Goal: Task Accomplishment & Management: Use online tool/utility

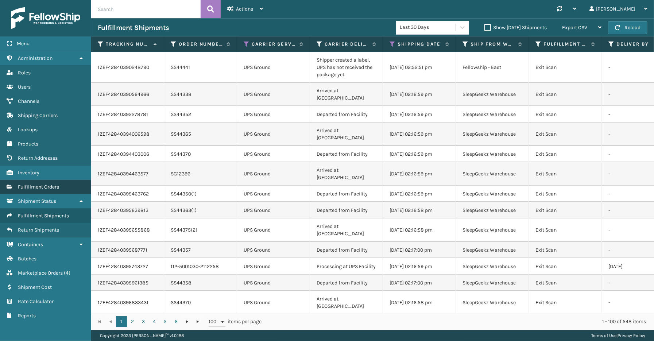
click at [49, 180] on link "Fulfillment Orders" at bounding box center [45, 187] width 91 height 14
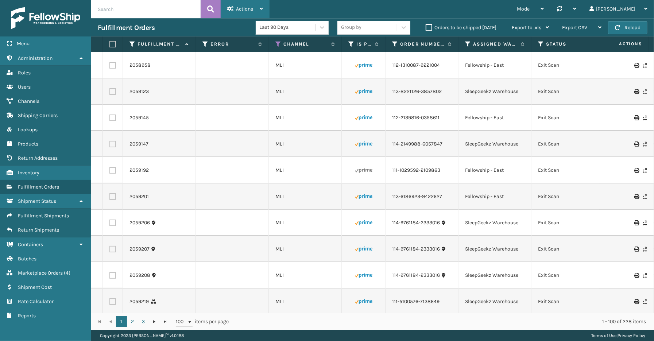
click at [234, 4] on div "Actions" at bounding box center [245, 9] width 36 height 18
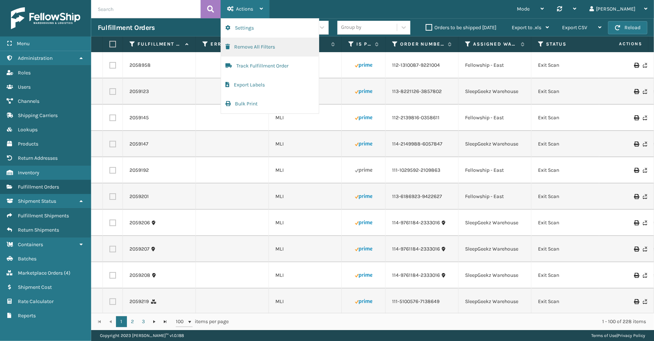
click at [253, 48] on button "Remove All Filters" at bounding box center [270, 47] width 98 height 19
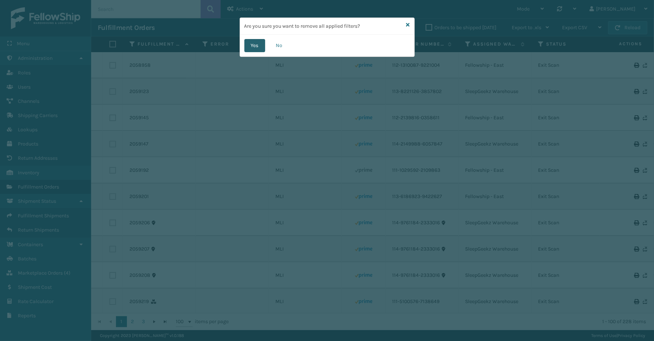
click at [260, 47] on button "Yes" at bounding box center [255, 45] width 21 height 13
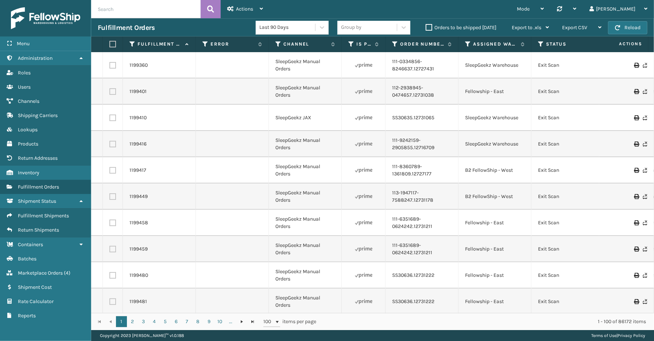
click at [278, 39] on th "Channel" at bounding box center [305, 44] width 73 height 16
click at [278, 43] on icon at bounding box center [279, 44] width 6 height 7
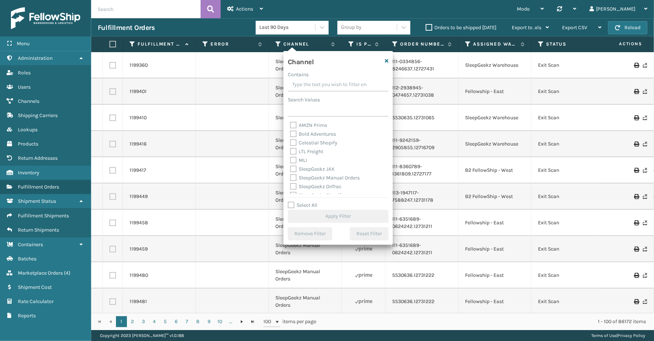
click at [308, 209] on div "Select All Apply Filter" at bounding box center [338, 212] width 101 height 22
click at [308, 205] on label "Select All" at bounding box center [303, 205] width 30 height 6
click at [308, 202] on input "Select All" at bounding box center [342, 201] width 109 height 1
checkbox input "true"
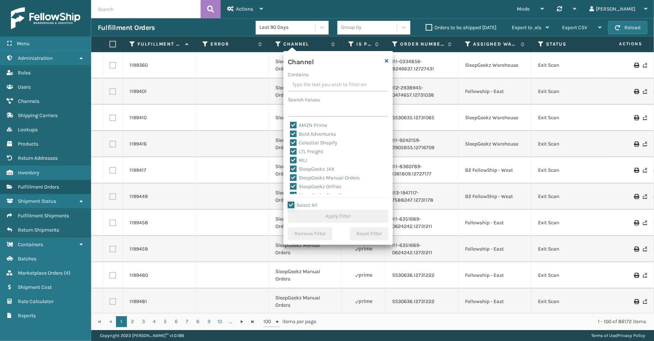
checkbox input "true"
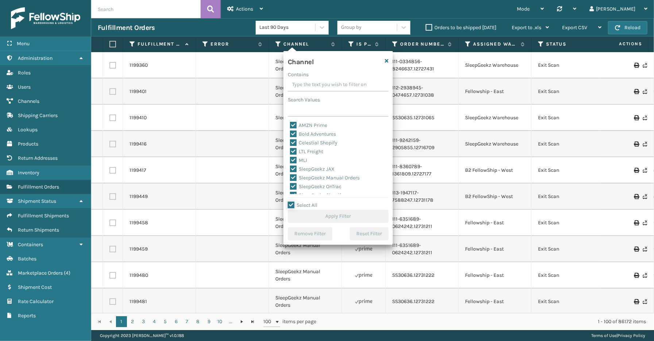
checkbox input "true"
click at [307, 151] on label "LTL Freight" at bounding box center [306, 152] width 33 height 6
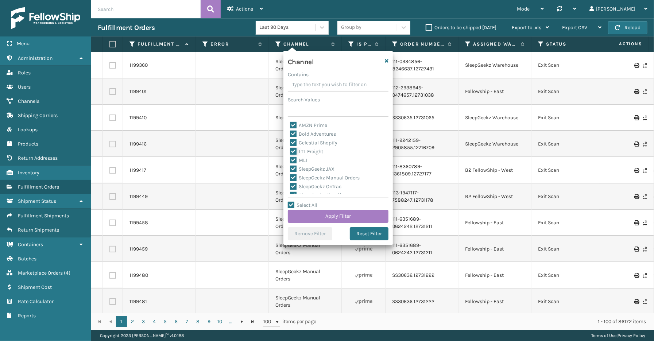
click at [291, 151] on input "LTL Freight" at bounding box center [290, 149] width 0 height 5
checkbox input "false"
click at [346, 219] on button "Apply Filter" at bounding box center [338, 216] width 101 height 13
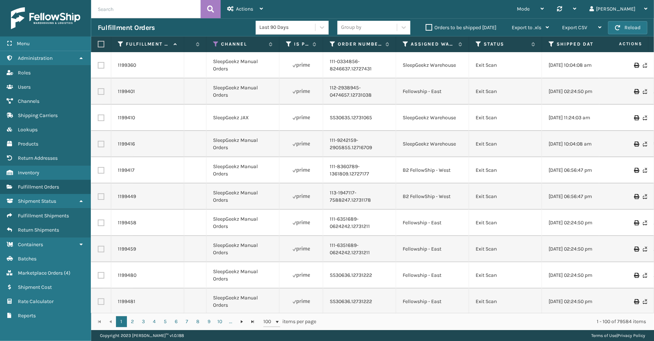
scroll to position [0, 124]
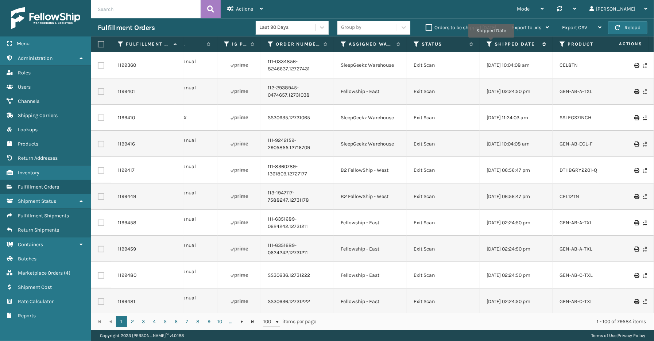
click at [491, 43] on icon at bounding box center [490, 44] width 6 height 7
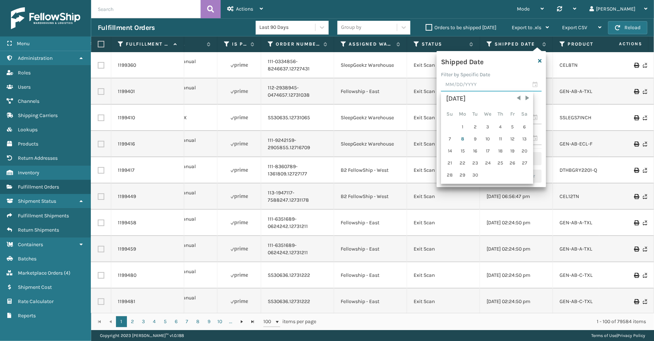
click at [537, 86] on input "text" at bounding box center [491, 84] width 101 height 13
click at [509, 127] on div "5" at bounding box center [512, 127] width 11 height 11
type input "[DATE]"
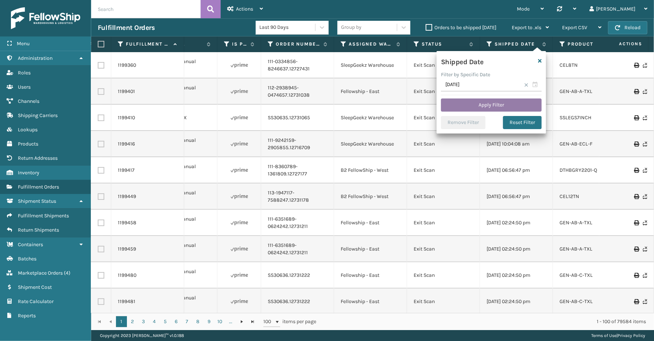
click at [494, 105] on button "Apply Filter" at bounding box center [491, 105] width 101 height 13
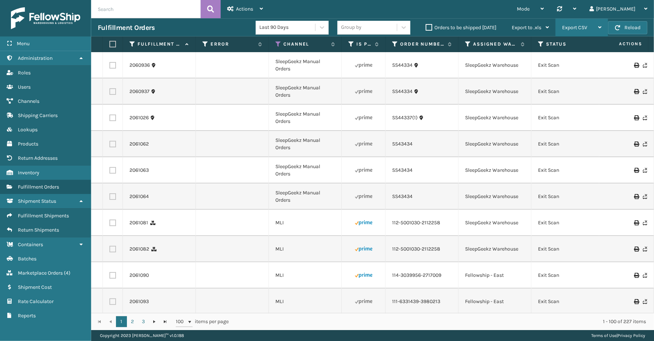
click at [593, 31] on div "Export CSV" at bounding box center [581, 28] width 39 height 18
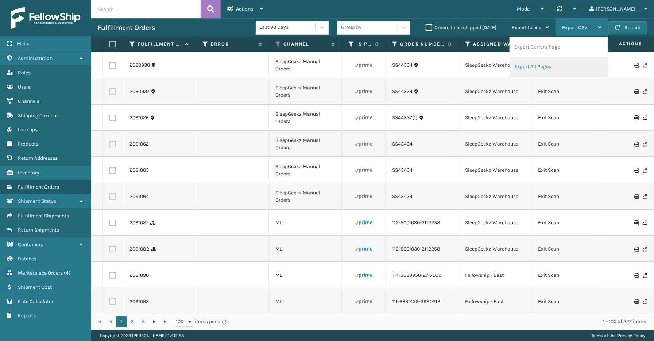
click at [570, 65] on li "Export All Pages" at bounding box center [559, 67] width 98 height 20
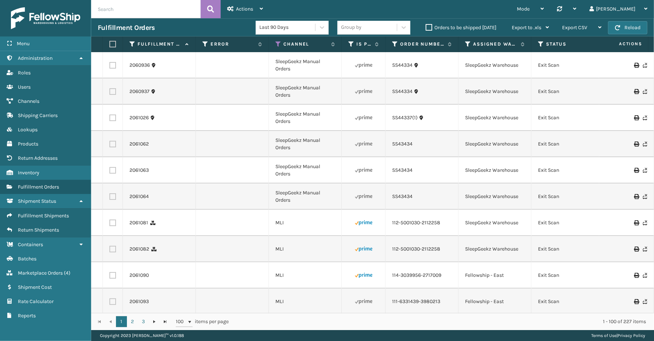
click at [448, 8] on div "Mode Regular Mode Picking Mode Labeling Mode Palletizing Mode Exit Scan Mode Sy…" at bounding box center [462, 9] width 385 height 18
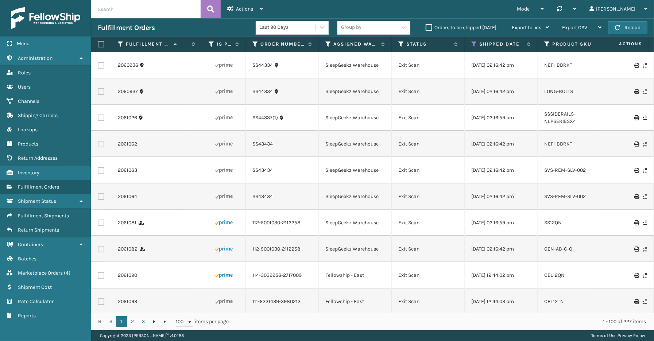
scroll to position [0, 0]
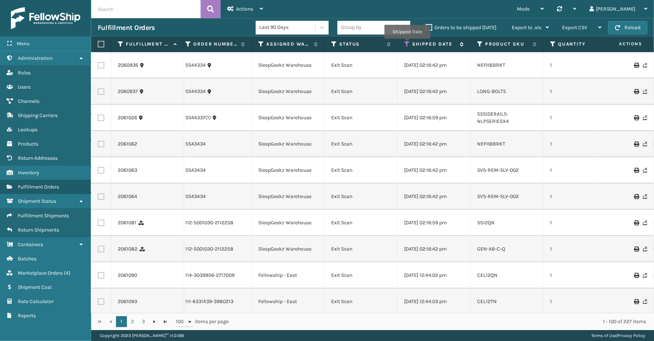
click at [407, 44] on icon at bounding box center [407, 44] width 6 height 7
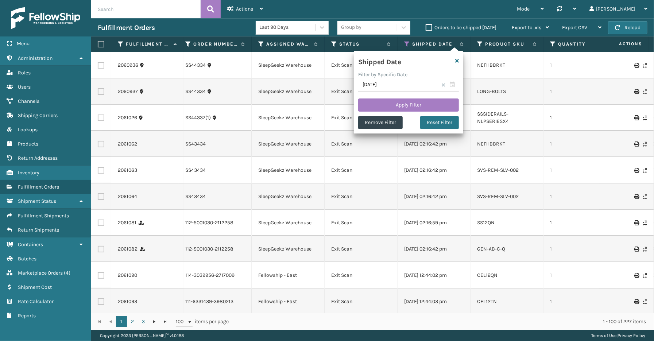
click at [442, 84] on span at bounding box center [444, 85] width 4 height 4
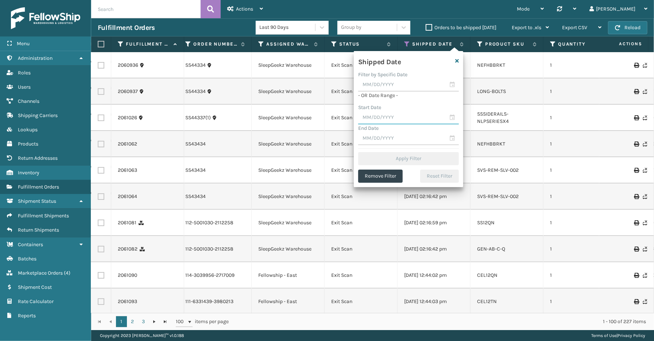
click at [451, 117] on input "text" at bounding box center [408, 117] width 101 height 13
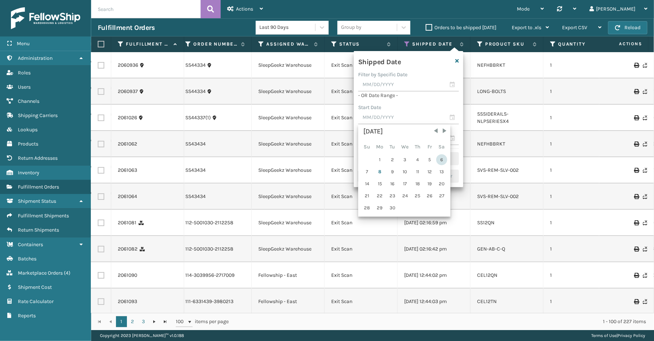
click at [438, 159] on div "6" at bounding box center [442, 159] width 11 height 11
type input "[DATE]"
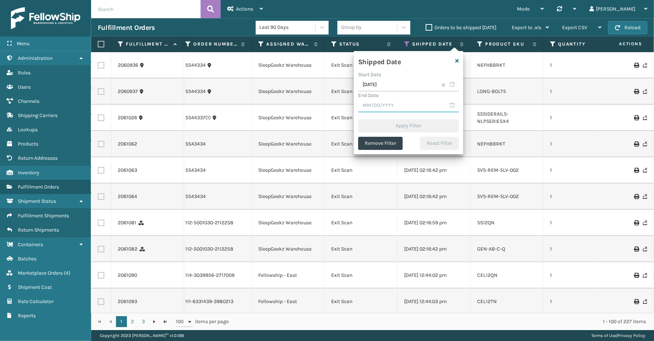
click at [451, 105] on input "text" at bounding box center [408, 105] width 101 height 13
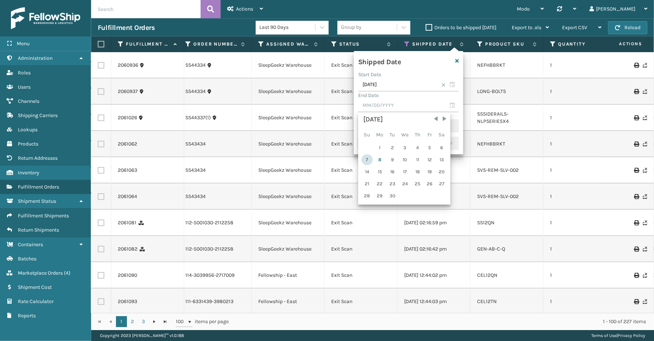
click at [371, 158] on div "7" at bounding box center [367, 159] width 11 height 11
type input "[DATE]"
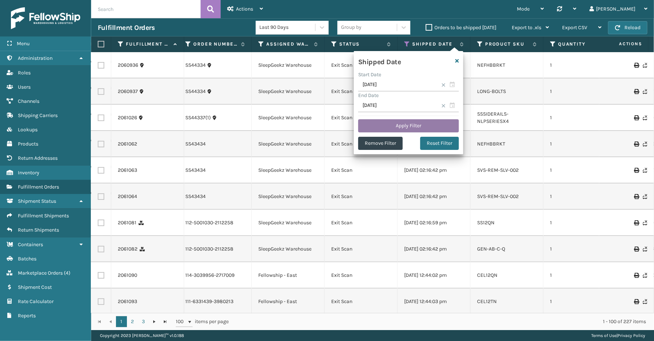
click at [397, 127] on button "Apply Filter" at bounding box center [408, 125] width 101 height 13
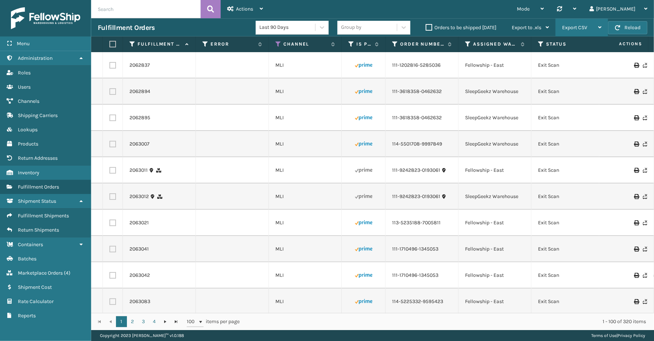
click at [566, 30] on span "Export CSV" at bounding box center [574, 27] width 25 height 6
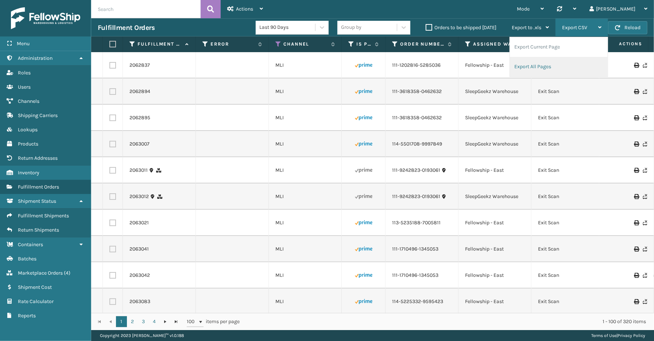
click at [552, 64] on li "Export All Pages" at bounding box center [559, 67] width 98 height 20
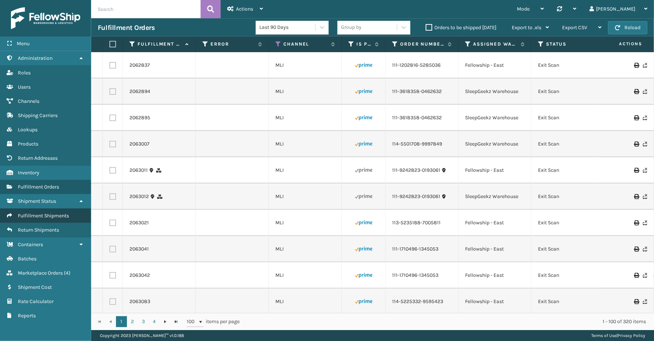
click at [45, 213] on span "Fulfillment Shipments" at bounding box center [43, 216] width 51 height 6
